Goal: Task Accomplishment & Management: Use online tool/utility

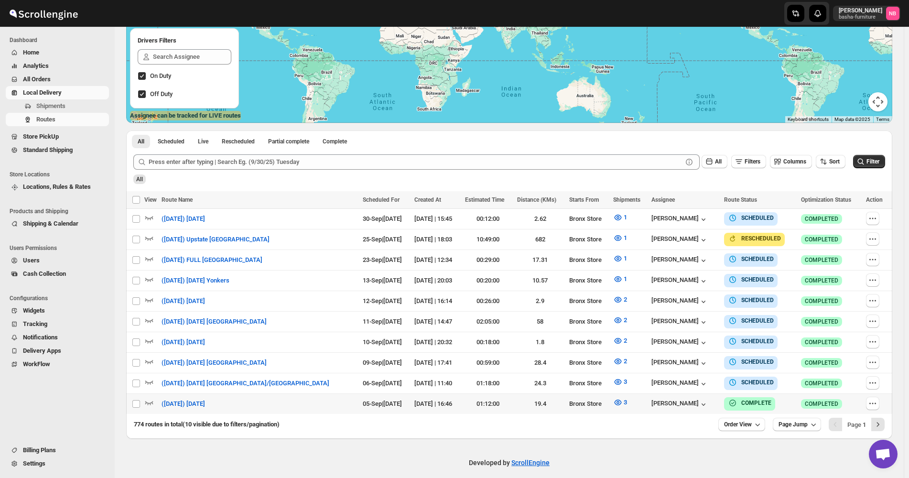
scroll to position [161, 0]
click at [879, 161] on span "Filter" at bounding box center [872, 161] width 13 height 7
click at [614, 380] on icon "button" at bounding box center [617, 382] width 7 height 6
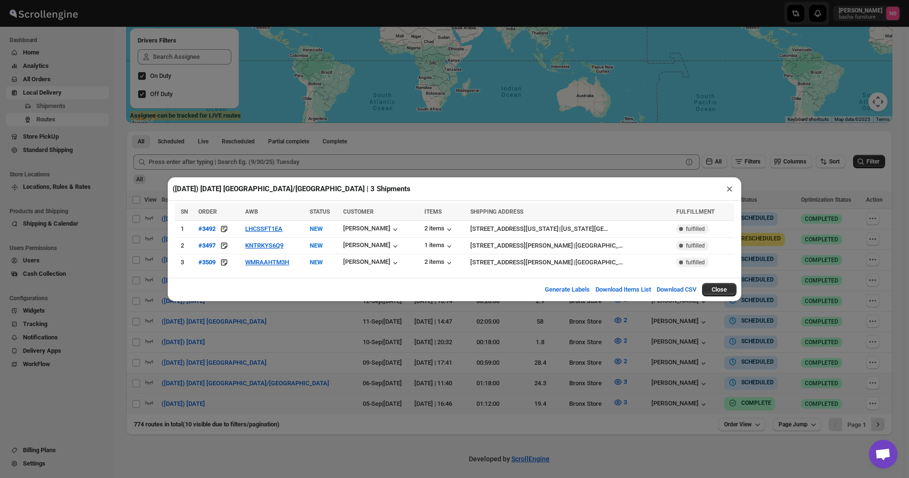
click at [382, 337] on div "([DATE]) [DATE] [GEOGRAPHIC_DATA]/[GEOGRAPHIC_DATA] | 3 Shipments × SN ORDER AW…" at bounding box center [454, 239] width 909 height 478
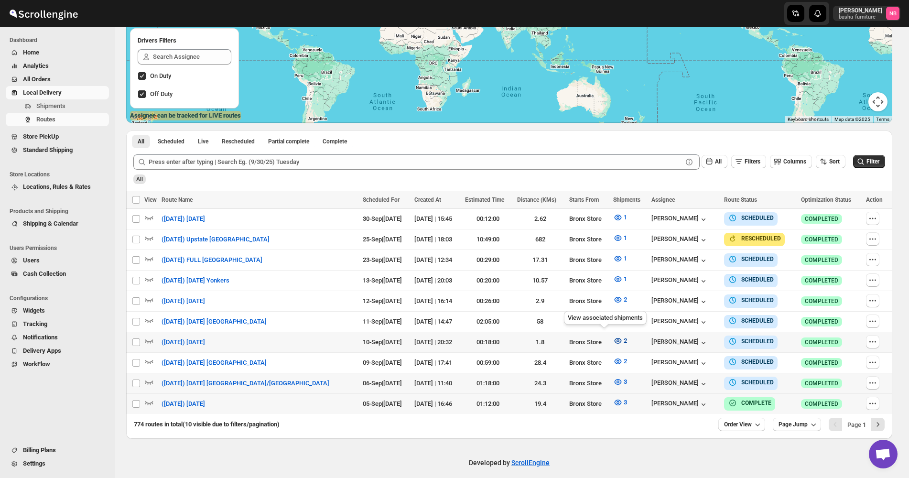
click at [623, 337] on span "2" at bounding box center [624, 340] width 3 height 7
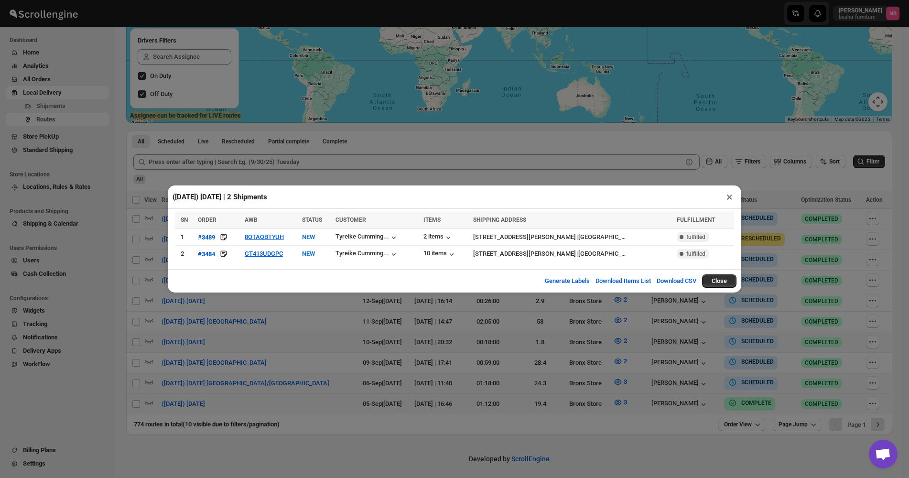
click at [279, 310] on div "([DATE]) [DATE] | 2 Shipments × SN ORDER AWB STATUS CUSTOMER ITEMS SHIPPING ADD…" at bounding box center [454, 239] width 909 height 478
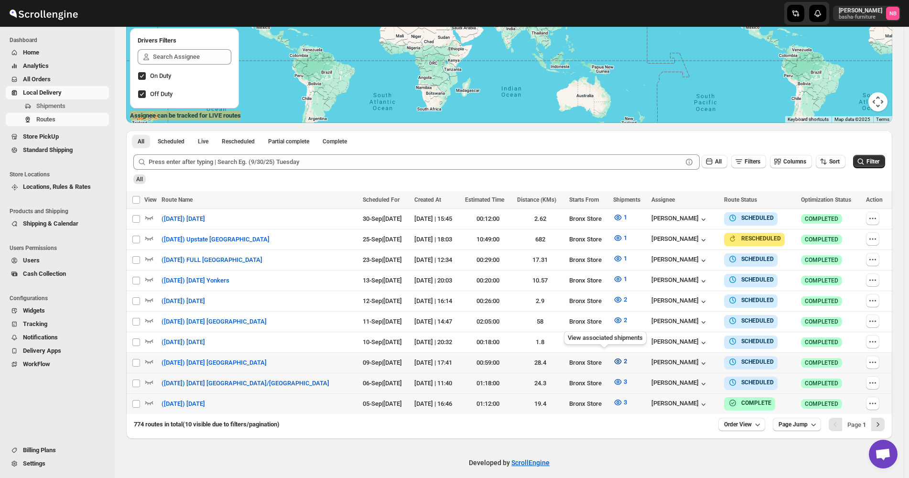
click at [607, 353] on button "2" at bounding box center [619, 360] width 25 height 15
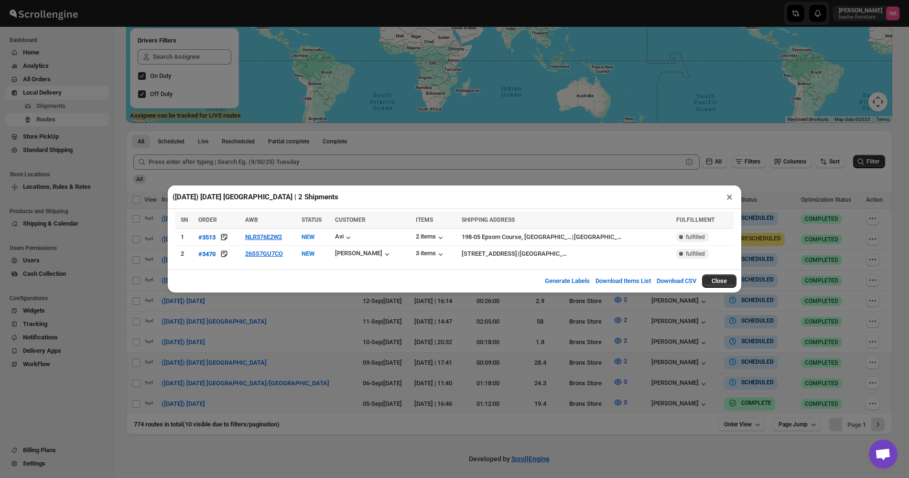
click at [585, 362] on div "([DATE]) [DATE] [GEOGRAPHIC_DATA] | 2 Shipments × SN ORDER AWB STATUS CUSTOMER …" at bounding box center [454, 239] width 909 height 478
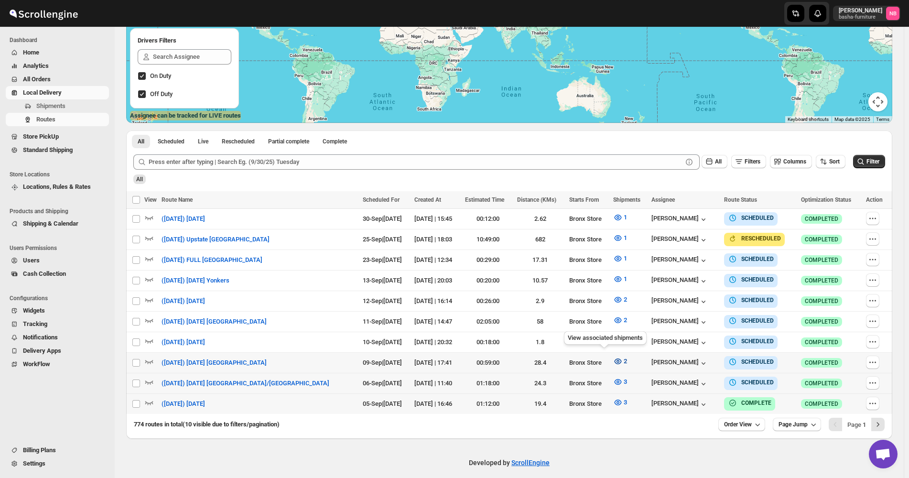
click at [613, 356] on icon "button" at bounding box center [618, 361] width 10 height 10
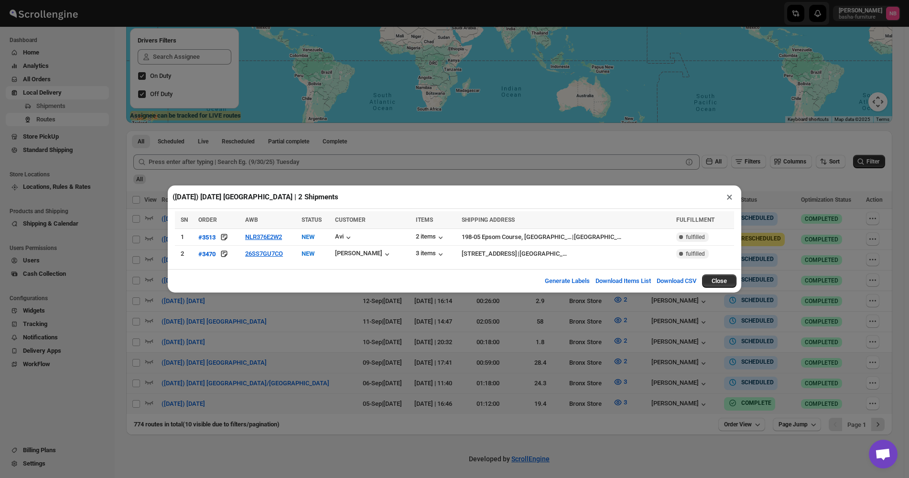
click at [518, 364] on div "([DATE]) [DATE] [GEOGRAPHIC_DATA] | 2 Shipments × SN ORDER AWB STATUS CUSTOMER …" at bounding box center [454, 239] width 909 height 478
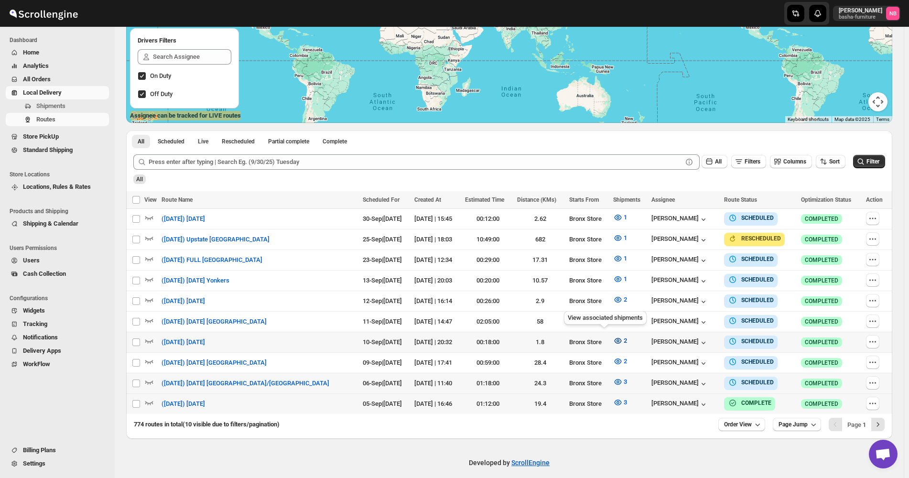
click at [613, 336] on icon "button" at bounding box center [618, 341] width 10 height 10
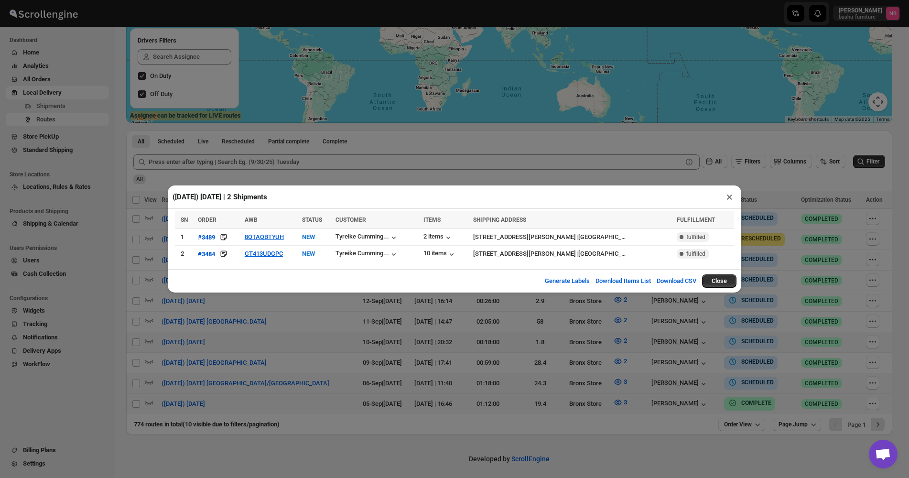
click at [409, 338] on div "([DATE]) [DATE] | 2 Shipments × SN ORDER AWB STATUS CUSTOMER ITEMS SHIPPING ADD…" at bounding box center [454, 239] width 909 height 478
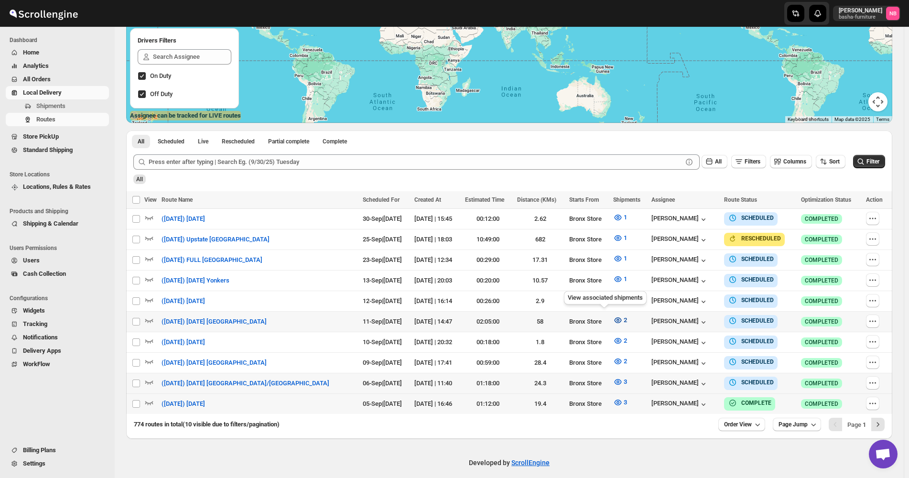
click at [613, 316] on icon "button" at bounding box center [618, 320] width 10 height 10
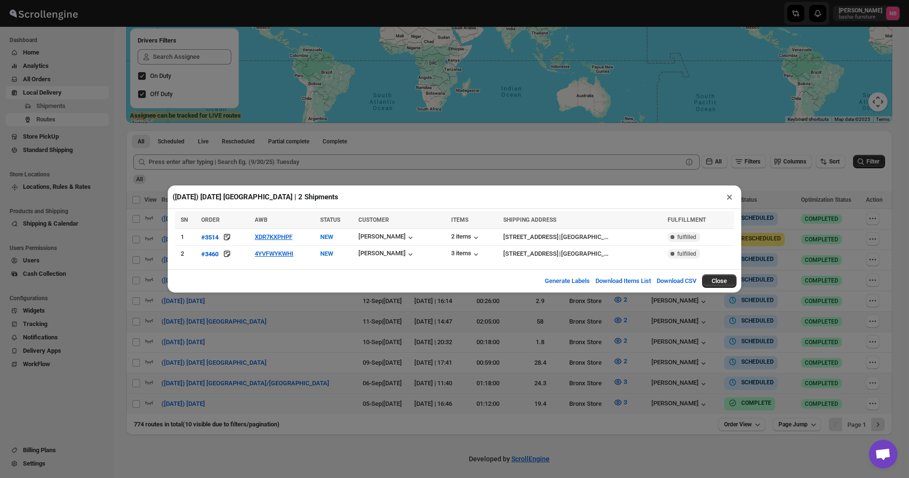
click at [346, 322] on div "([DATE]) [DATE] [GEOGRAPHIC_DATA] | 2 Shipments × SN ORDER AWB STATUS CUSTOMER …" at bounding box center [454, 239] width 909 height 478
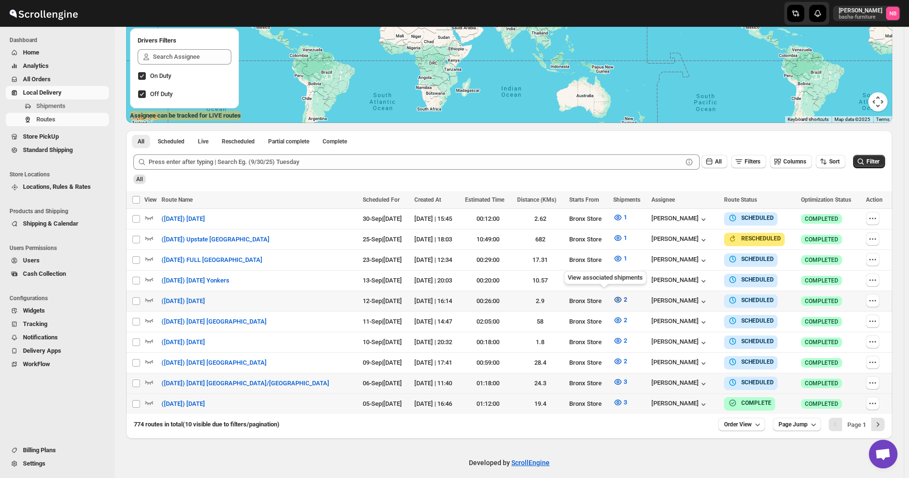
click at [623, 296] on span "2" at bounding box center [624, 299] width 3 height 7
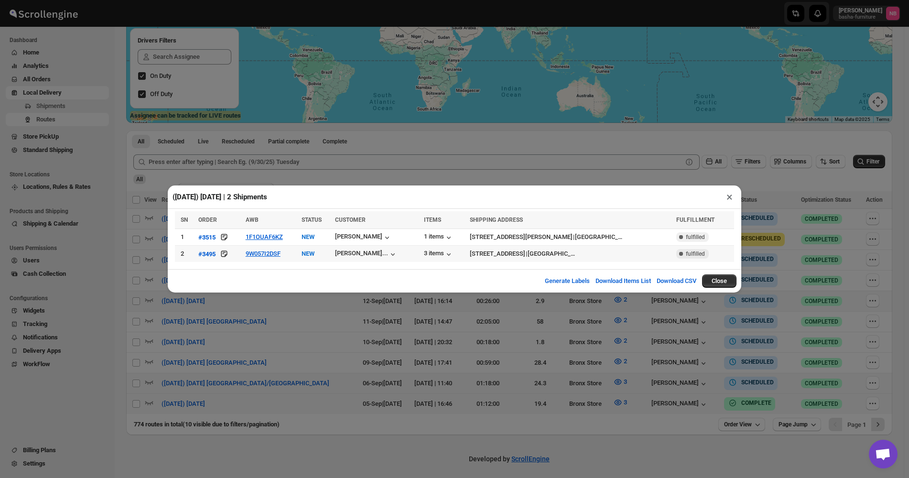
click at [275, 322] on div "([DATE]) [DATE] | 2 Shipments × SN ORDER AWB STATUS CUSTOMER ITEMS SHIPPING ADD…" at bounding box center [454, 239] width 909 height 478
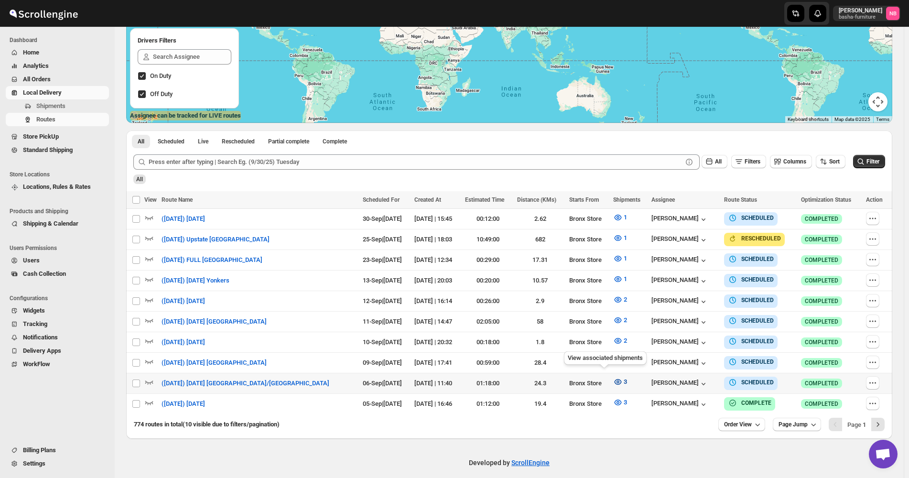
click at [623, 379] on span "3" at bounding box center [624, 381] width 3 height 7
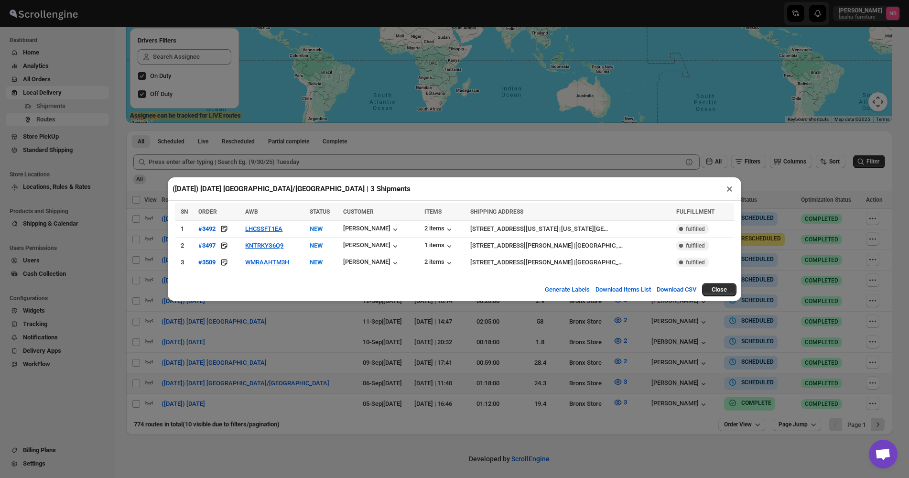
click at [407, 394] on div "([DATE]) [DATE] [GEOGRAPHIC_DATA]/[GEOGRAPHIC_DATA] | 3 Shipments × SN ORDER AW…" at bounding box center [454, 239] width 909 height 478
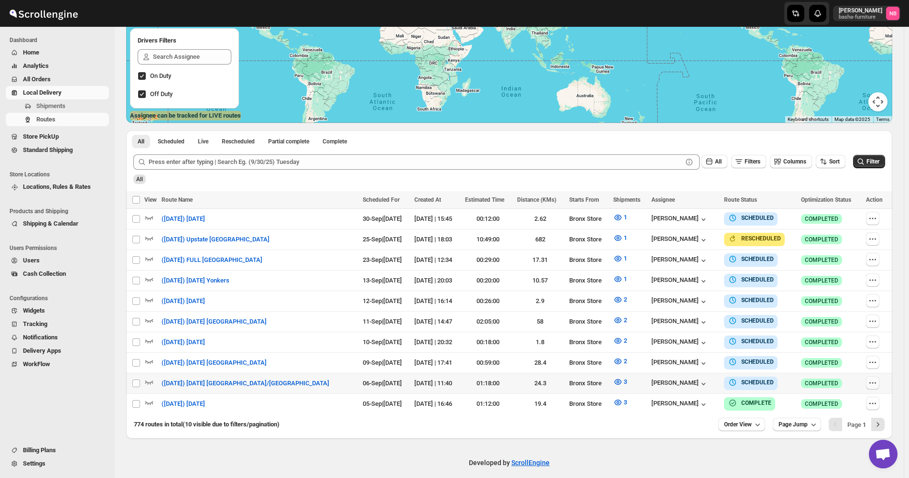
click at [879, 380] on button "button" at bounding box center [872, 382] width 13 height 13
checkbox input "true"
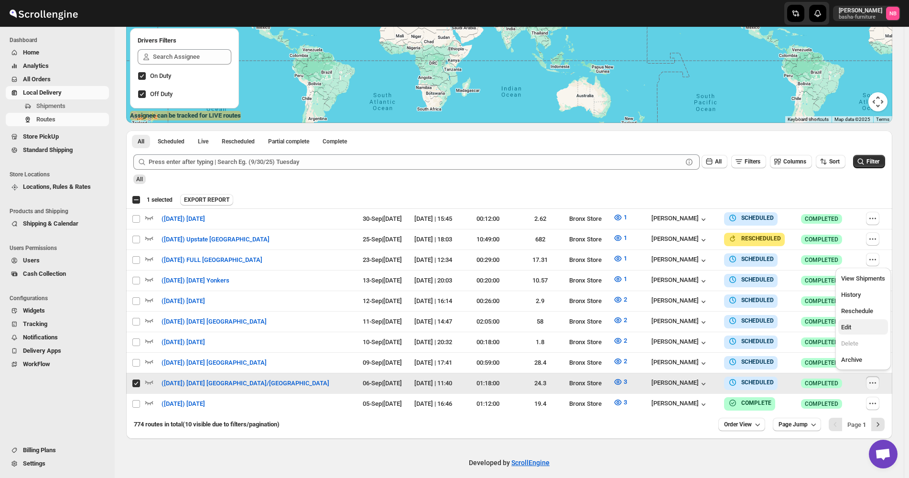
click at [858, 329] on span "Edit" at bounding box center [863, 327] width 44 height 10
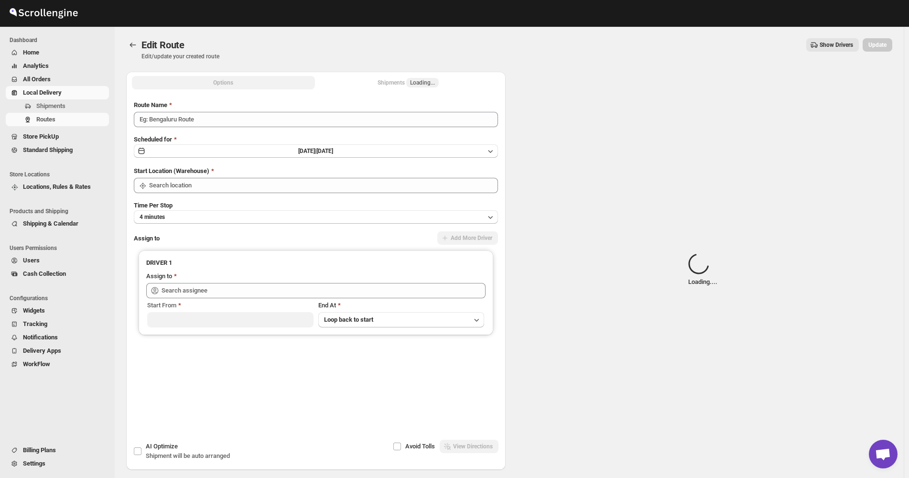
type input "([DATE]) [DATE] [GEOGRAPHIC_DATA]/[GEOGRAPHIC_DATA]"
type input "Bronx Store"
type input "[PERSON_NAME] ([EMAIL_ADDRESS][DOMAIN_NAME])"
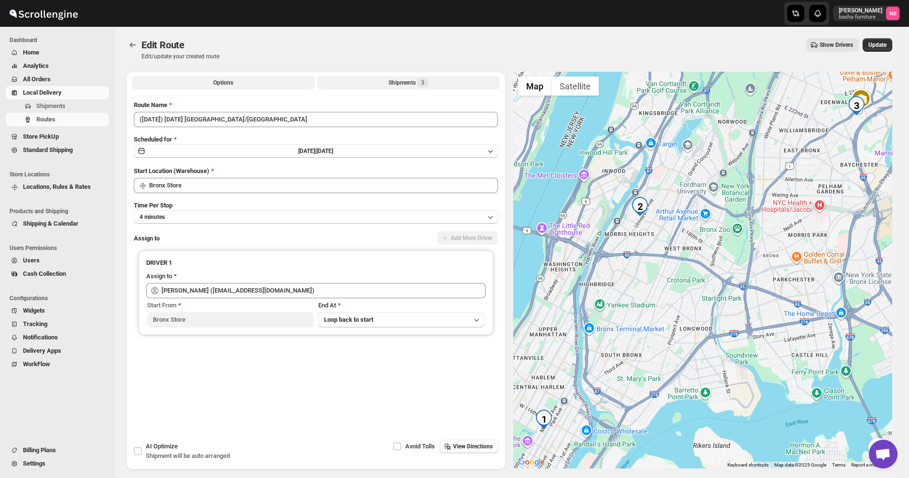
click at [390, 84] on div "Shipments 3" at bounding box center [408, 83] width 40 height 10
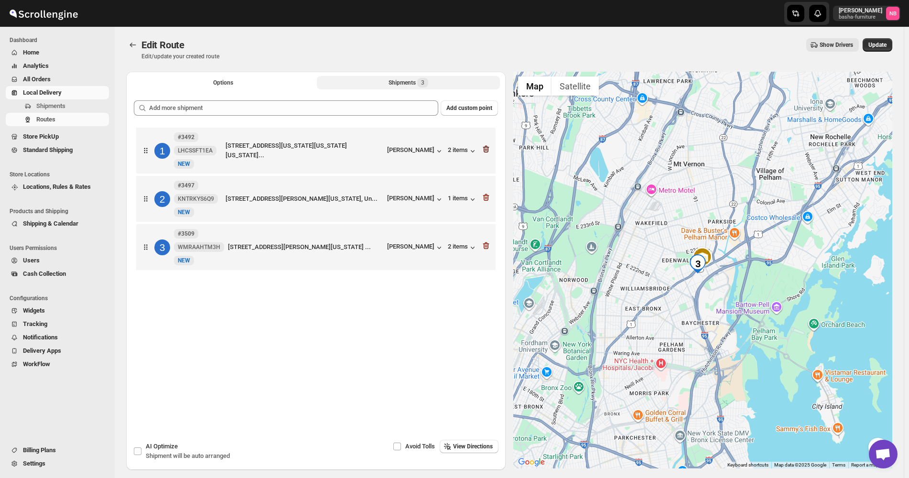
click at [489, 151] on icon "button" at bounding box center [486, 149] width 10 height 10
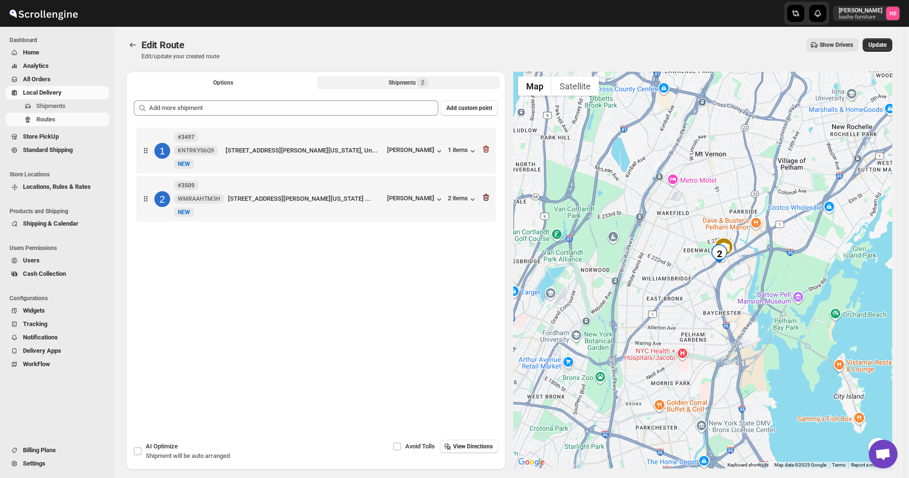
click at [489, 151] on icon "button" at bounding box center [486, 149] width 10 height 10
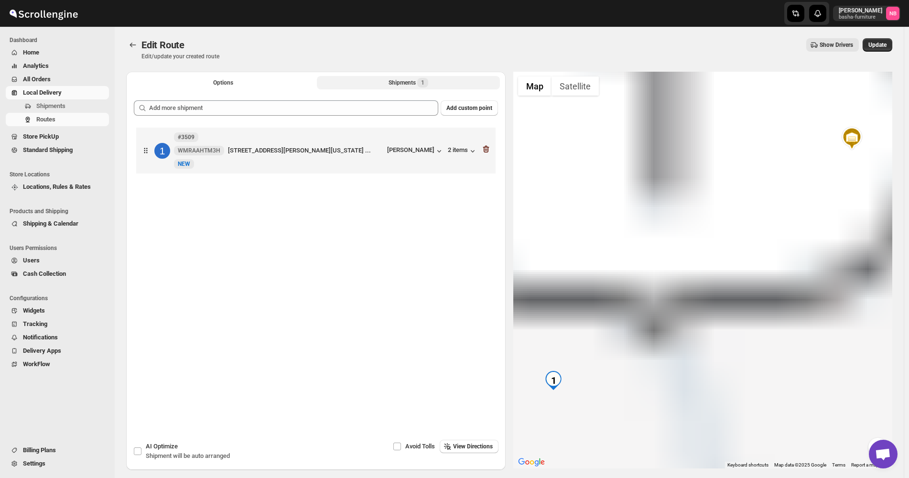
click at [489, 151] on icon "button" at bounding box center [486, 149] width 10 height 10
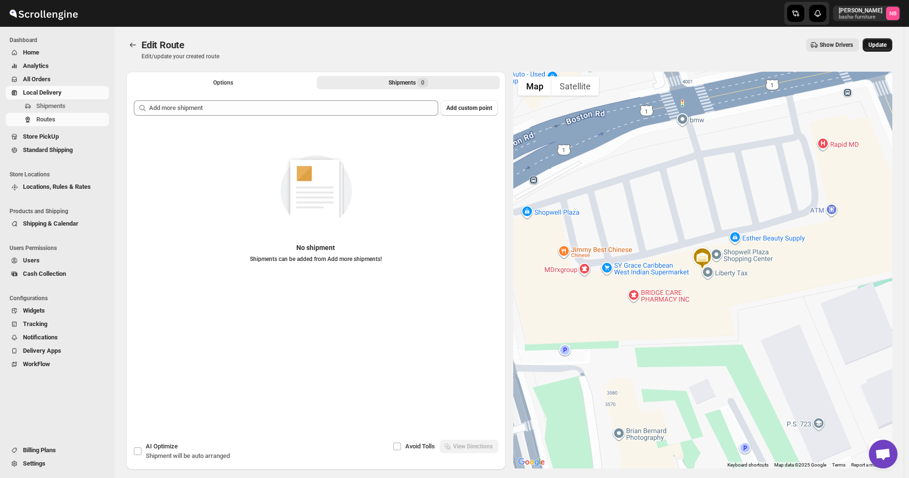
click at [883, 47] on span "Update" at bounding box center [877, 45] width 18 height 8
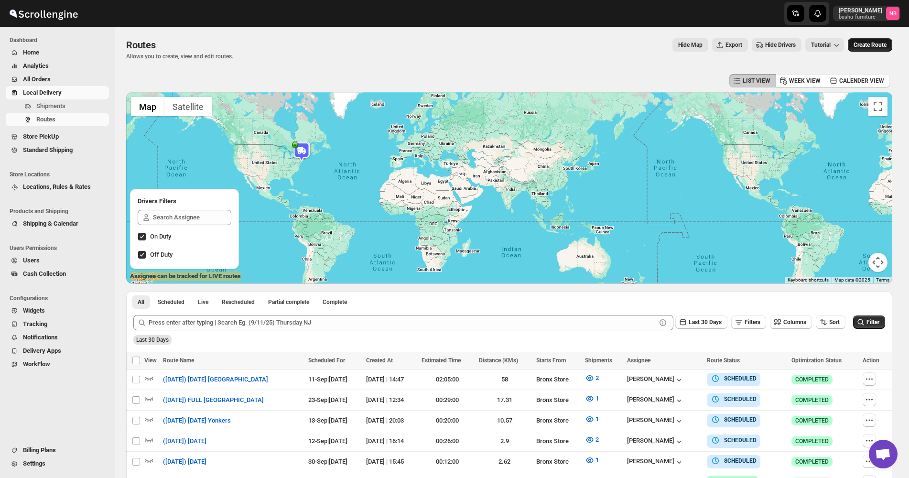
click at [867, 43] on span "Create Route" at bounding box center [869, 45] width 33 height 8
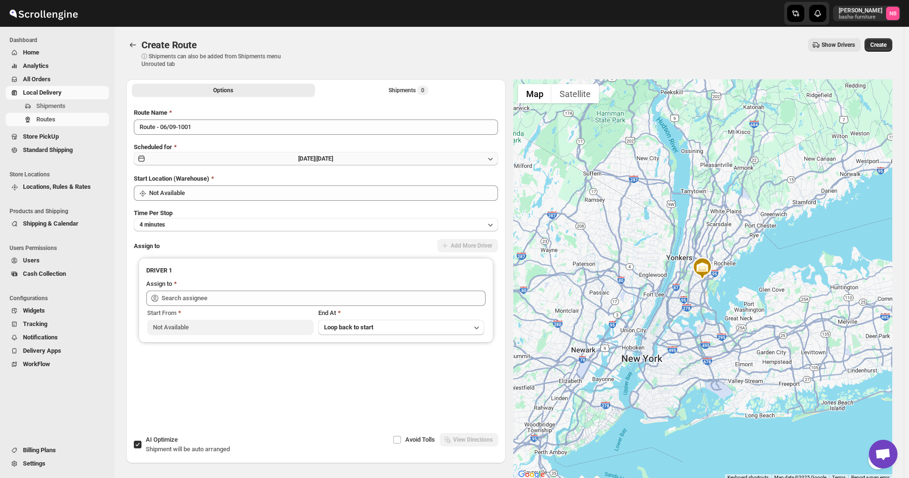
click at [314, 163] on button "[DATE] | [DATE]" at bounding box center [316, 158] width 364 height 13
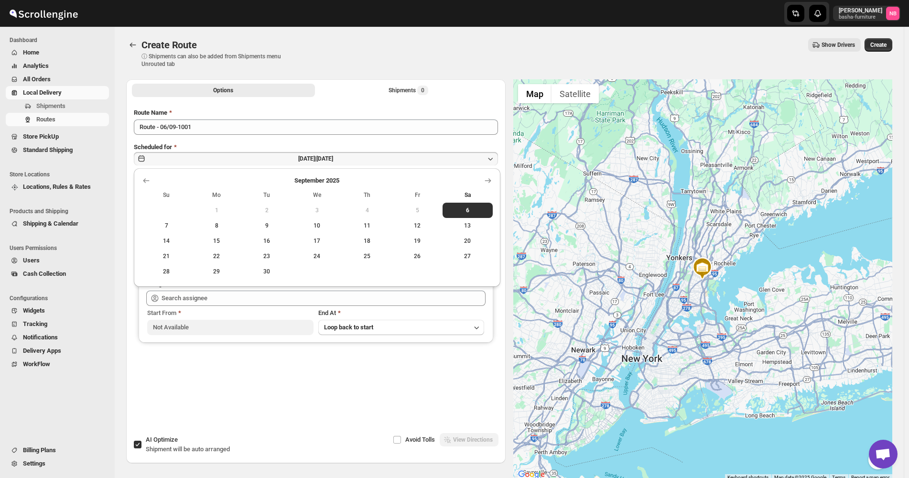
click at [309, 145] on div "Scheduled for [DATE] | [DATE]" at bounding box center [316, 154] width 364 height 24
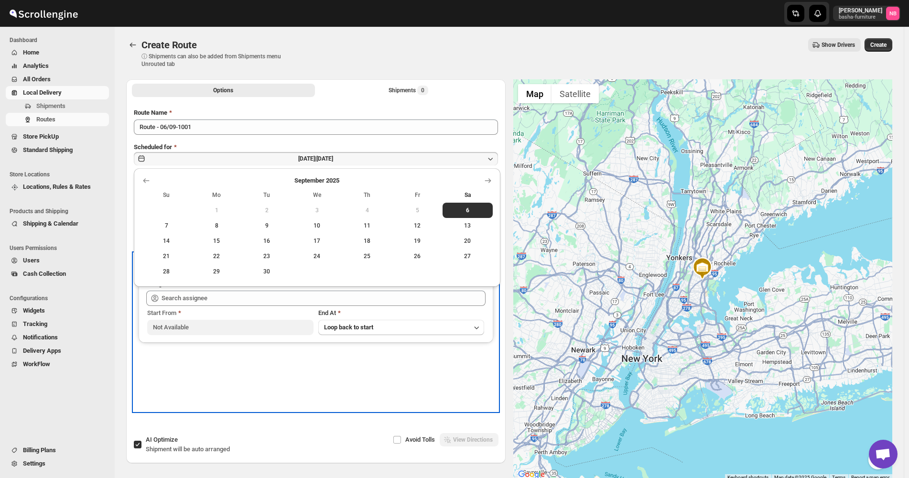
drag, startPoint x: 222, startPoint y: 383, endPoint x: 226, endPoint y: 333, distance: 49.9
click at [222, 380] on div "DRIVER 1 Assign to Start From Not Available End At Loop back to start" at bounding box center [316, 332] width 364 height 158
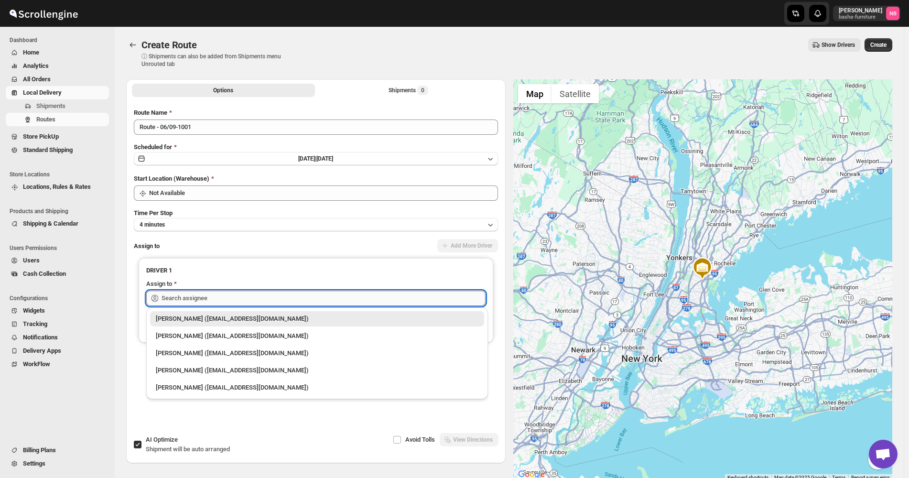
click at [224, 298] on input "text" at bounding box center [323, 297] width 324 height 15
drag, startPoint x: 211, startPoint y: 337, endPoint x: 285, endPoint y: 252, distance: 112.8
click at [213, 337] on div "[PERSON_NAME] ([EMAIL_ADDRESS][DOMAIN_NAME])" at bounding box center [317, 336] width 322 height 10
type input "[PERSON_NAME] ([EMAIL_ADDRESS][DOMAIN_NAME])"
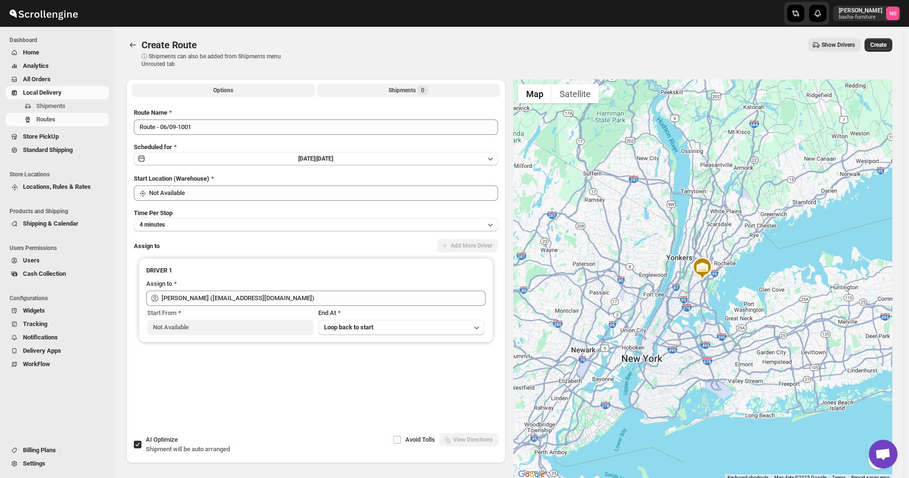
click at [373, 87] on button "Shipments 0" at bounding box center [408, 90] width 183 height 13
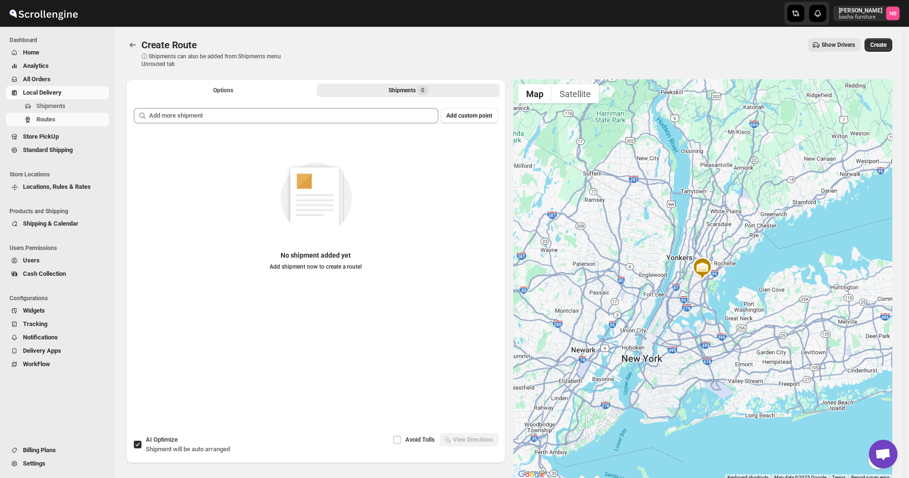
click at [351, 102] on div "Add custom point No shipment added yet Add shipment now to create a route!" at bounding box center [315, 256] width 379 height 313
drag, startPoint x: 345, startPoint y: 107, endPoint x: 332, endPoint y: 119, distance: 18.3
click at [345, 107] on div "Add custom point No shipment added yet Add shipment now to create a route!" at bounding box center [315, 256] width 379 height 313
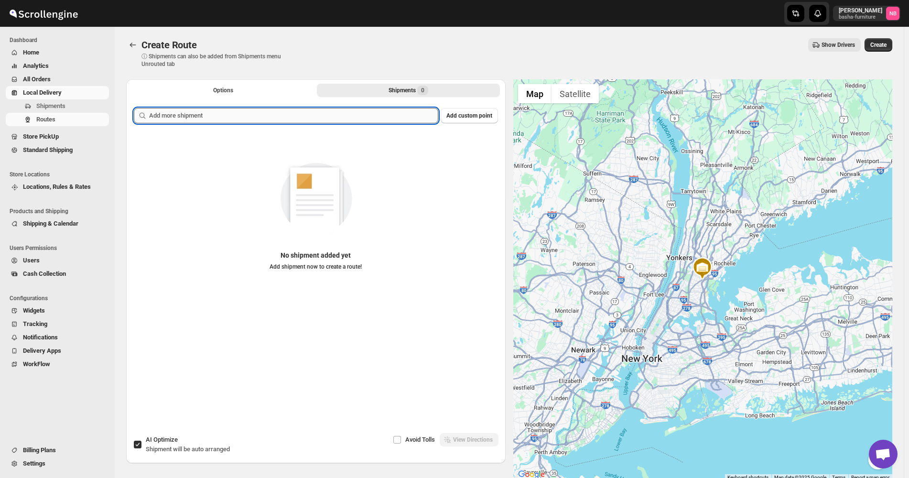
click at [331, 119] on input "text" at bounding box center [293, 115] width 289 height 15
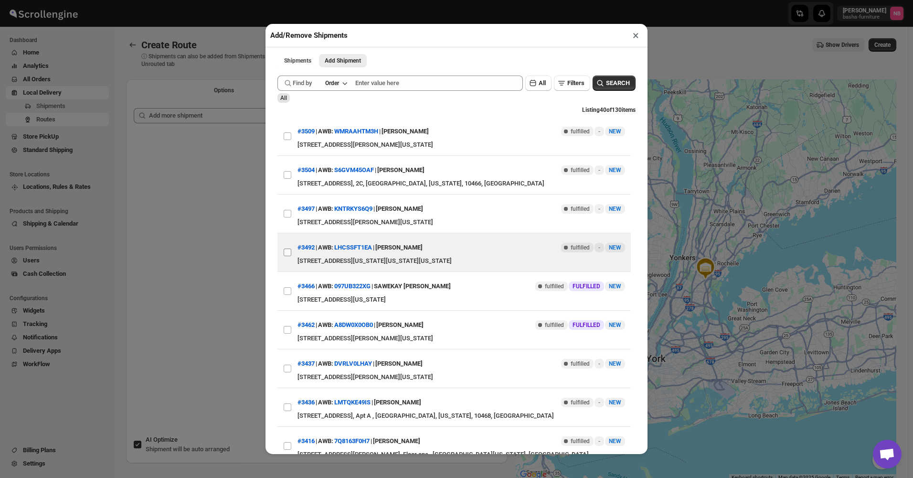
click at [289, 252] on input "View details for 68b20223c0fa9a00bc70e472" at bounding box center [288, 252] width 8 height 8
checkbox input "true"
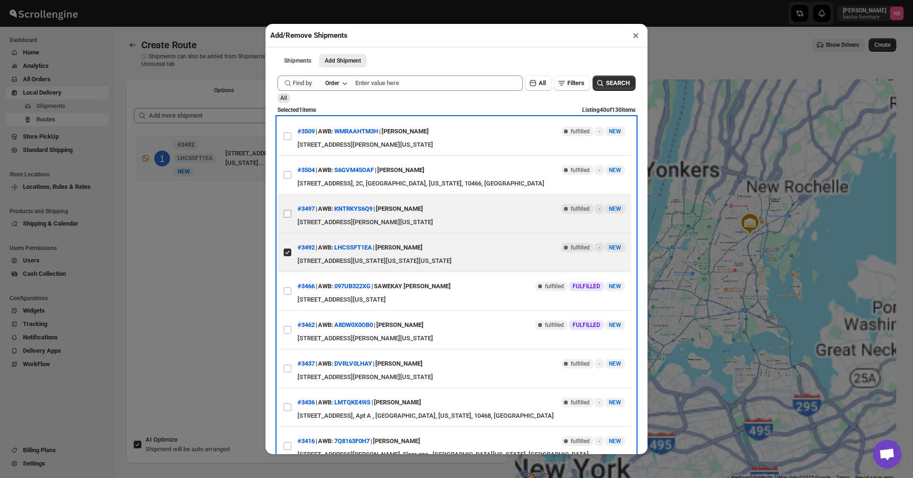
click at [290, 218] on span at bounding box center [287, 213] width 9 height 9
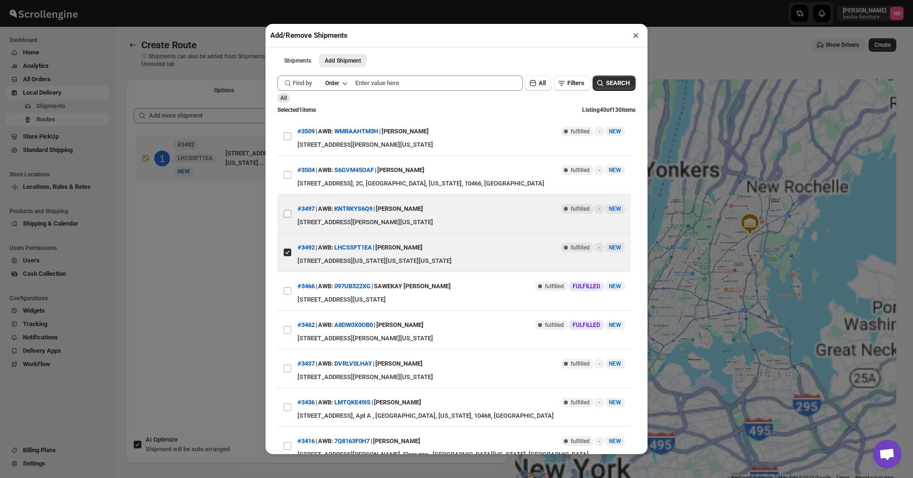
click at [290, 217] on input "View details for 68b47ef2c0fa9a00bc710468" at bounding box center [288, 214] width 8 height 8
checkbox input "true"
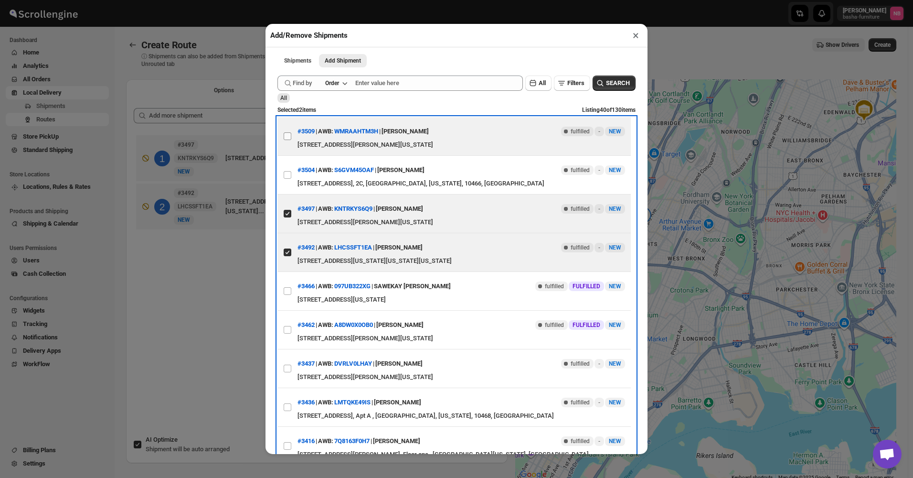
drag, startPoint x: 289, startPoint y: 144, endPoint x: 282, endPoint y: 157, distance: 13.9
click at [289, 144] on label "View details for 68b9e493460e7d7809205e53" at bounding box center [288, 136] width 20 height 38
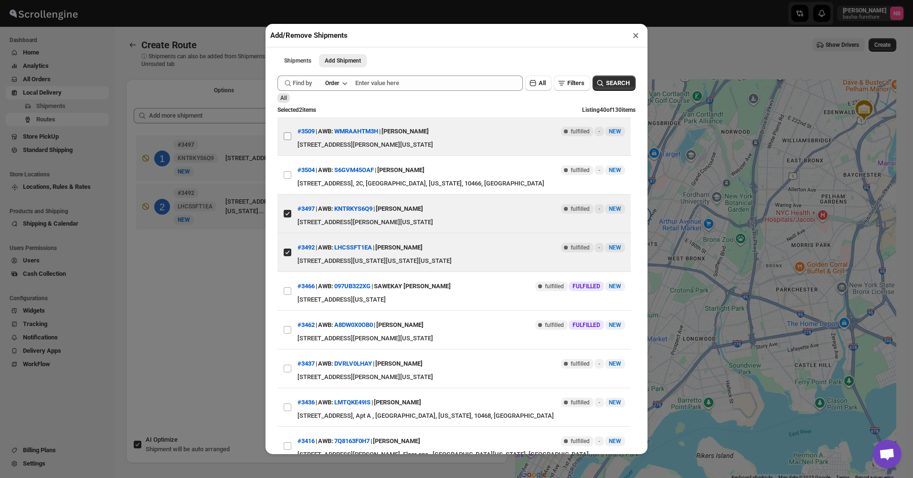
click at [289, 140] on input "View details for 68b9e493460e7d7809205e53" at bounding box center [288, 136] width 8 height 8
checkbox input "true"
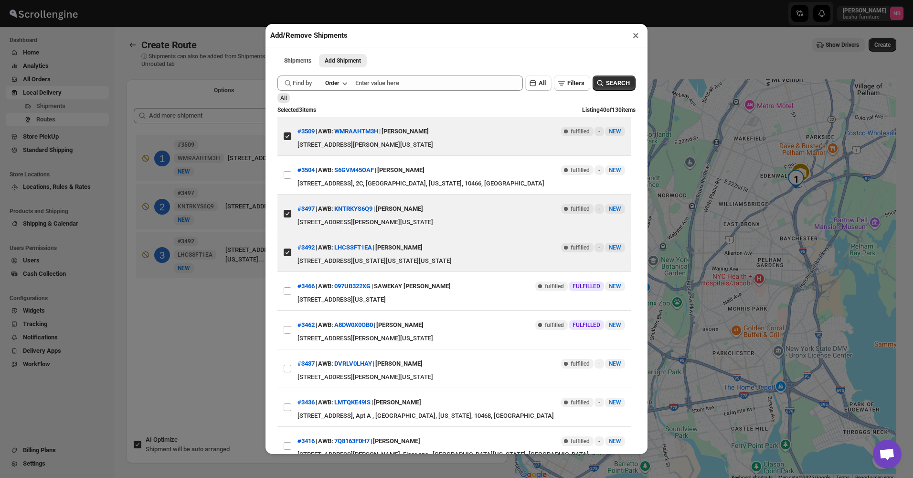
drag, startPoint x: 218, startPoint y: 285, endPoint x: 203, endPoint y: 325, distance: 42.9
click at [218, 286] on div "Add/Remove Shipments × Shipments Add Shipment More views Shipments Add Shipment…" at bounding box center [456, 239] width 913 height 478
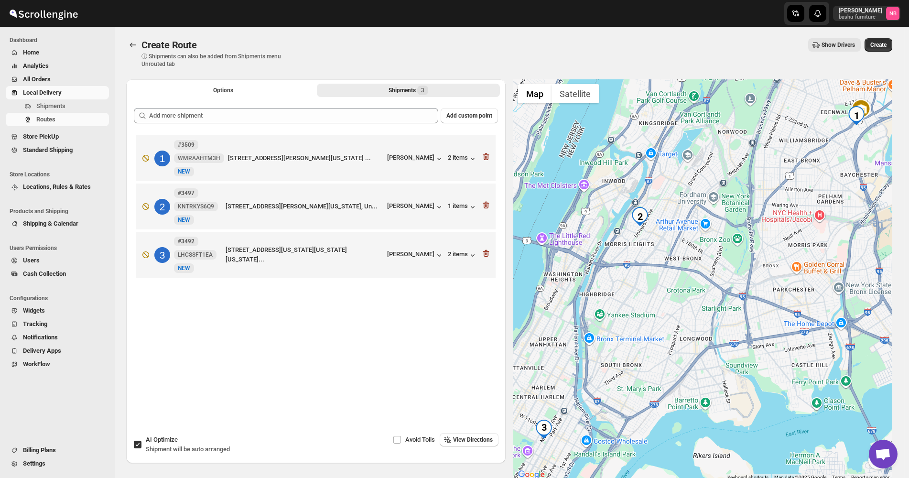
click at [137, 440] on input "AI Optimize Shipment will be auto arranged" at bounding box center [138, 444] width 8 height 8
checkbox input "false"
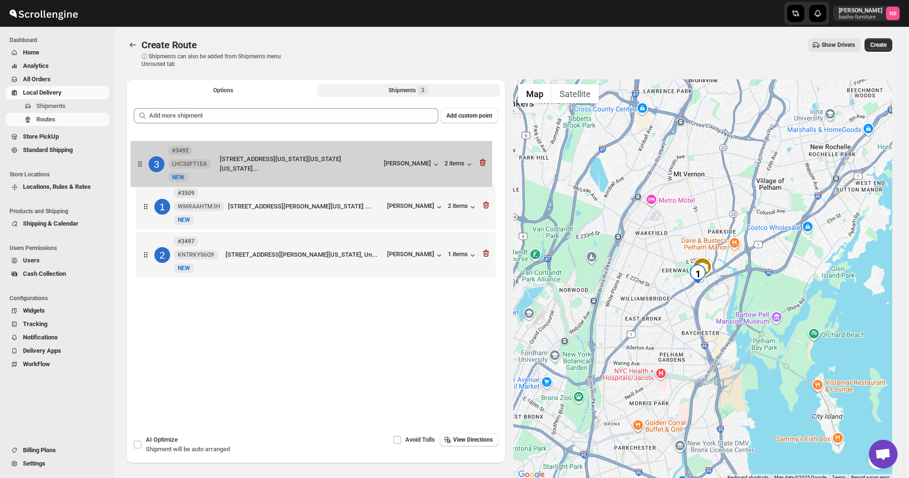
drag, startPoint x: 341, startPoint y: 261, endPoint x: 335, endPoint y: 168, distance: 93.4
click at [335, 168] on div "1 #3509 WMRAAHTM3H New NEW [STREET_ADDRESS][PERSON_NAME][US_STATE], United ... …" at bounding box center [316, 208] width 364 height 150
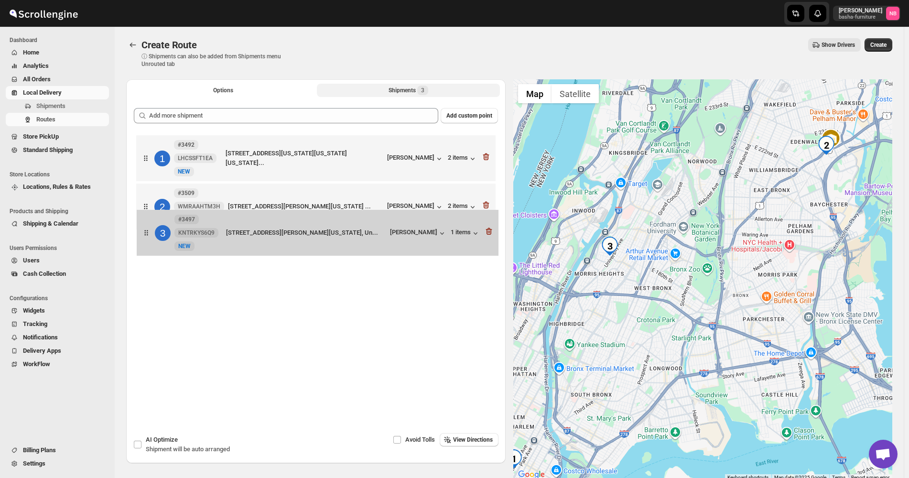
drag, startPoint x: 337, startPoint y: 261, endPoint x: 338, endPoint y: 208, distance: 53.0
click at [338, 208] on div "1 #3492 LHCSSFT1EA New NEW [STREET_ADDRESS][US_STATE][US_STATE][US_STATE]... [P…" at bounding box center [316, 208] width 364 height 150
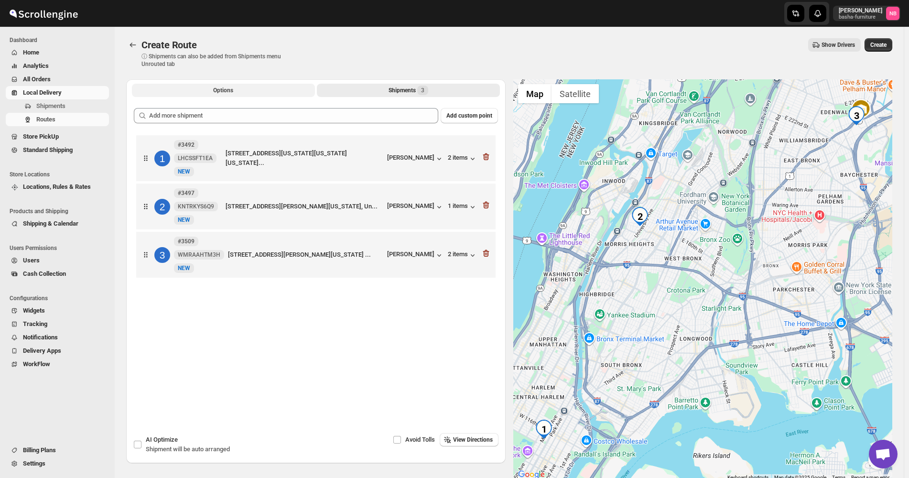
click at [265, 86] on button "Options" at bounding box center [223, 90] width 183 height 13
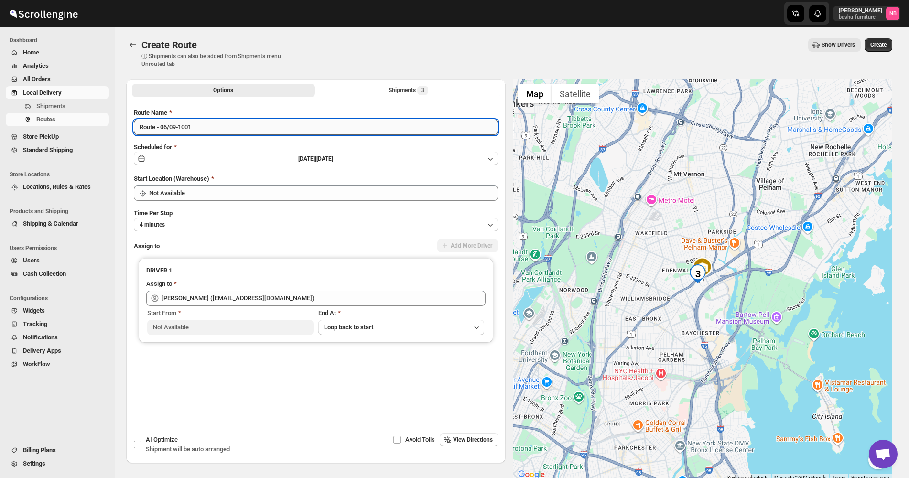
click at [225, 128] on input "Route - 06/09-1001" at bounding box center [316, 126] width 364 height 15
type input "([DATE]) [DATE]"
click at [214, 202] on div "Route Name ([DATE]) [DATE] Scheduled for [DATE] | [DATE] Start Location (Wareho…" at bounding box center [316, 259] width 364 height 303
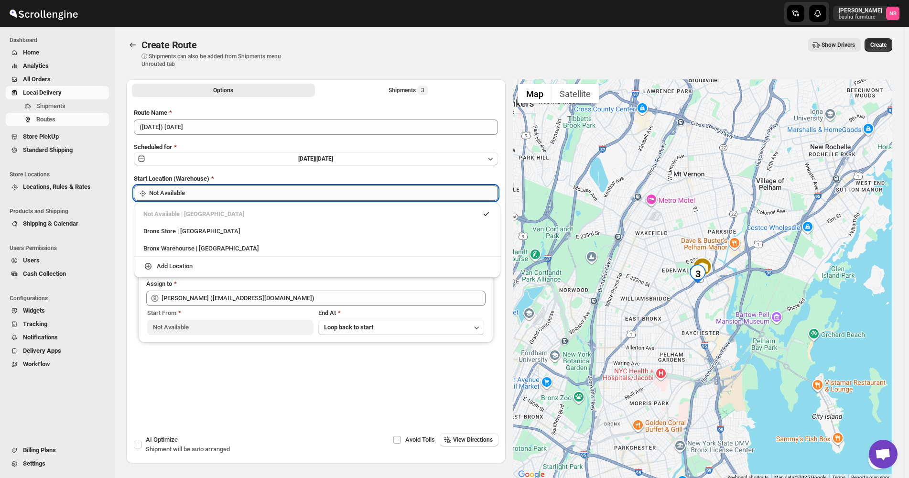
click at [214, 200] on input "Not Available" at bounding box center [323, 192] width 349 height 15
click at [211, 235] on div "Bronx Store | [GEOGRAPHIC_DATA]" at bounding box center [316, 231] width 347 height 10
type input "Bronx Store"
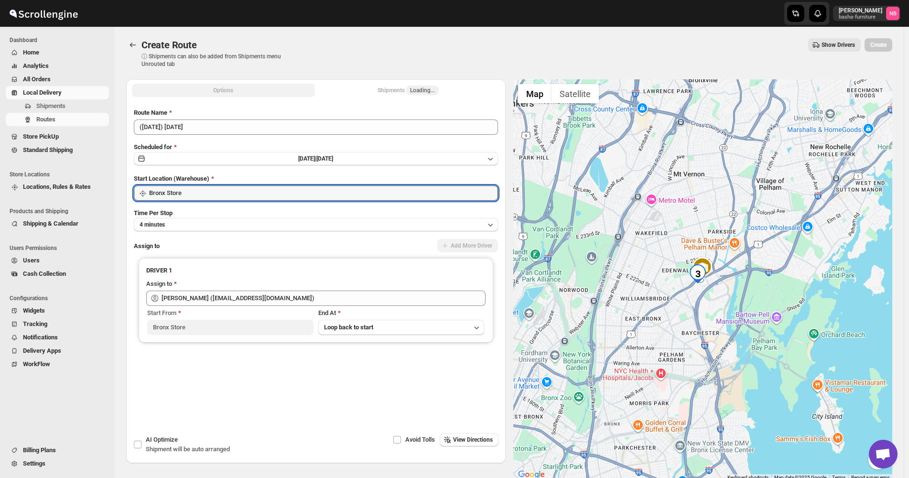
click at [223, 308] on div "Start From" at bounding box center [230, 313] width 166 height 10
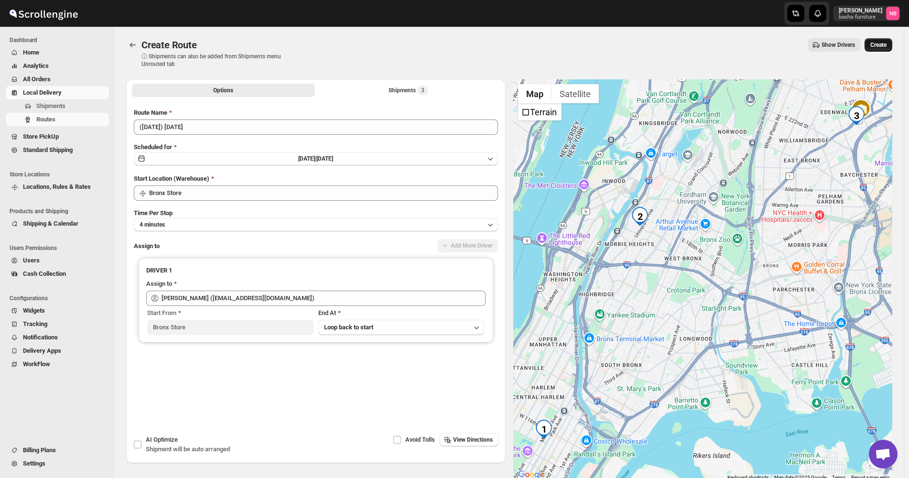
click at [891, 46] on button "Create" at bounding box center [878, 44] width 28 height 13
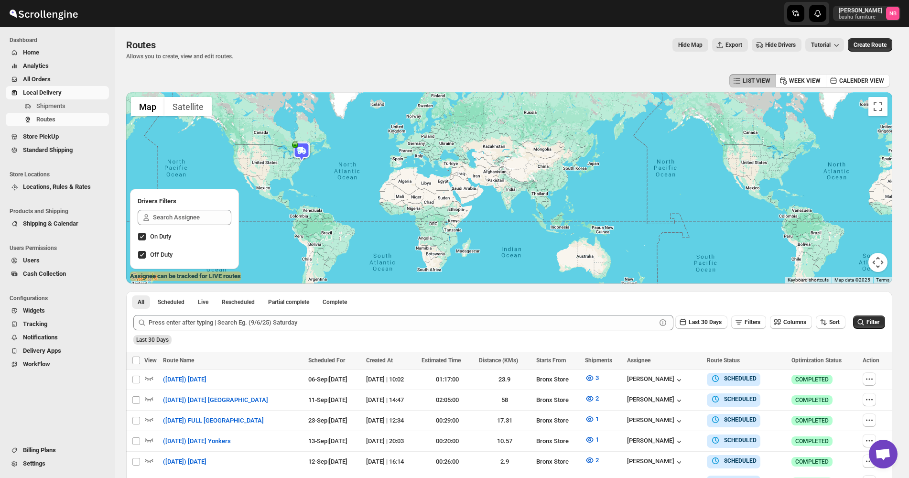
scroll to position [239, 0]
